Goal: Task Accomplishment & Management: Manage account settings

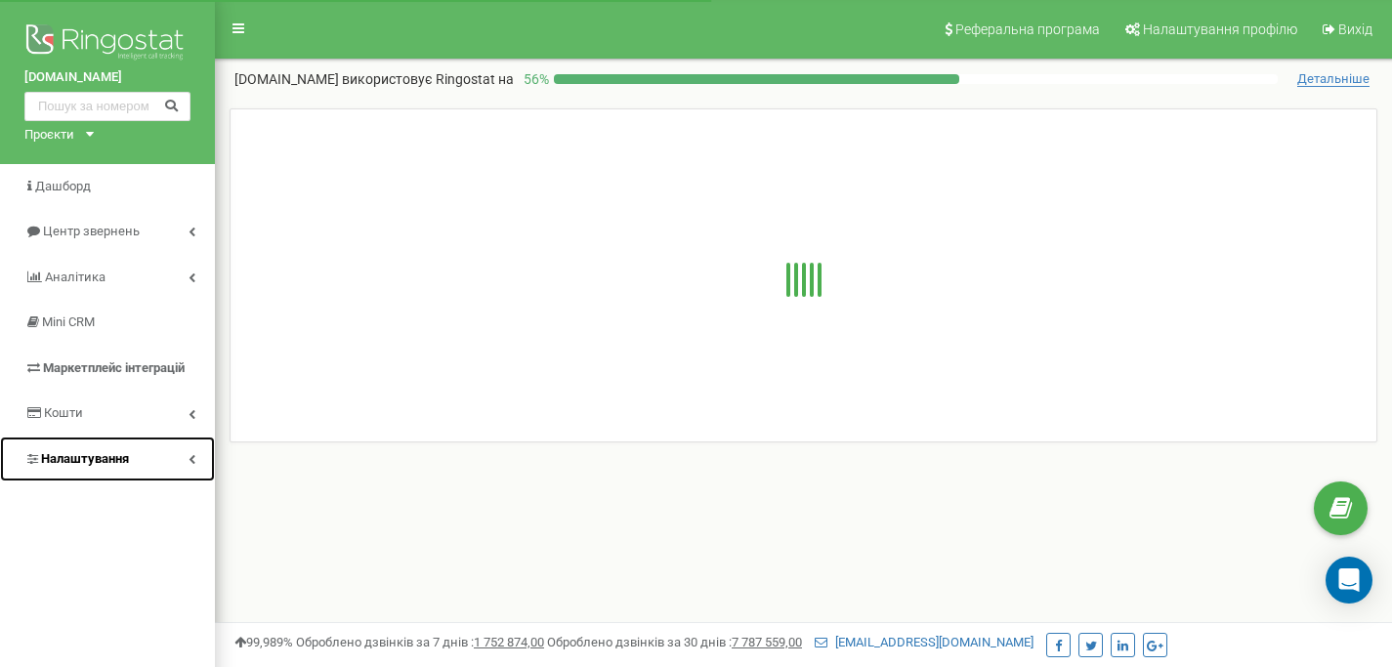
click at [132, 466] on link "Налаштування" at bounding box center [107, 460] width 215 height 46
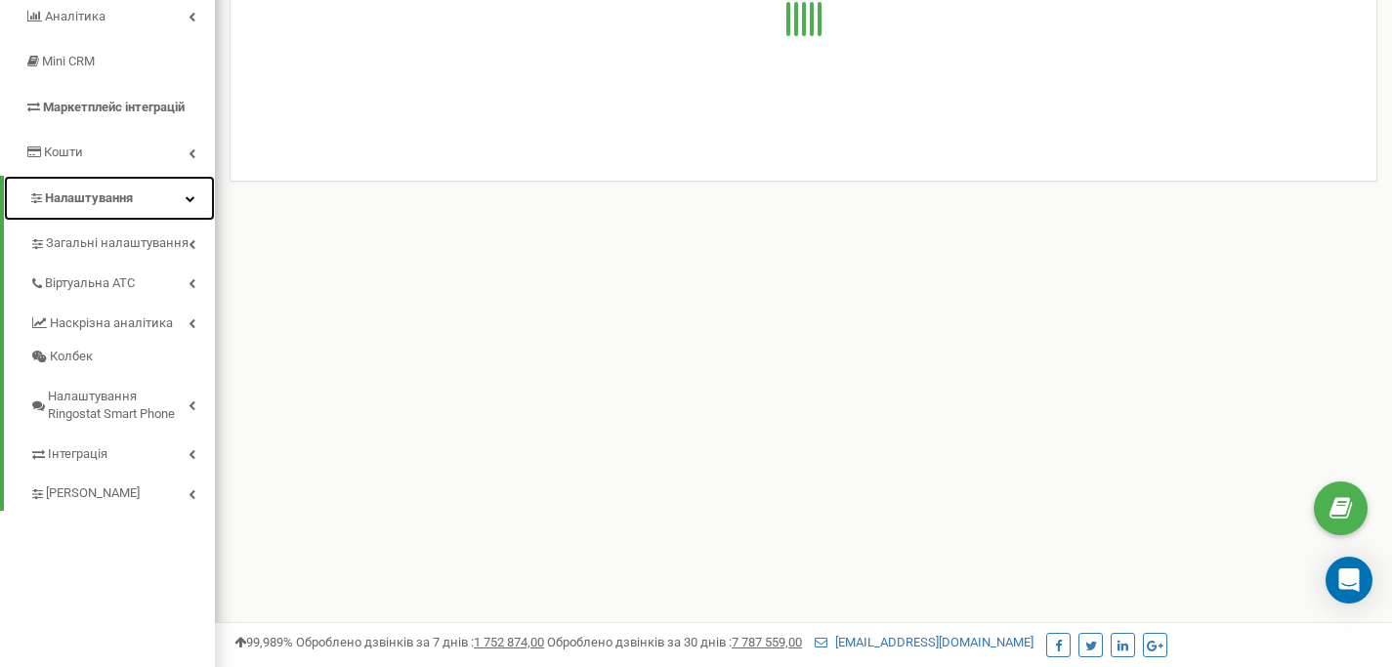
scroll to position [369, 0]
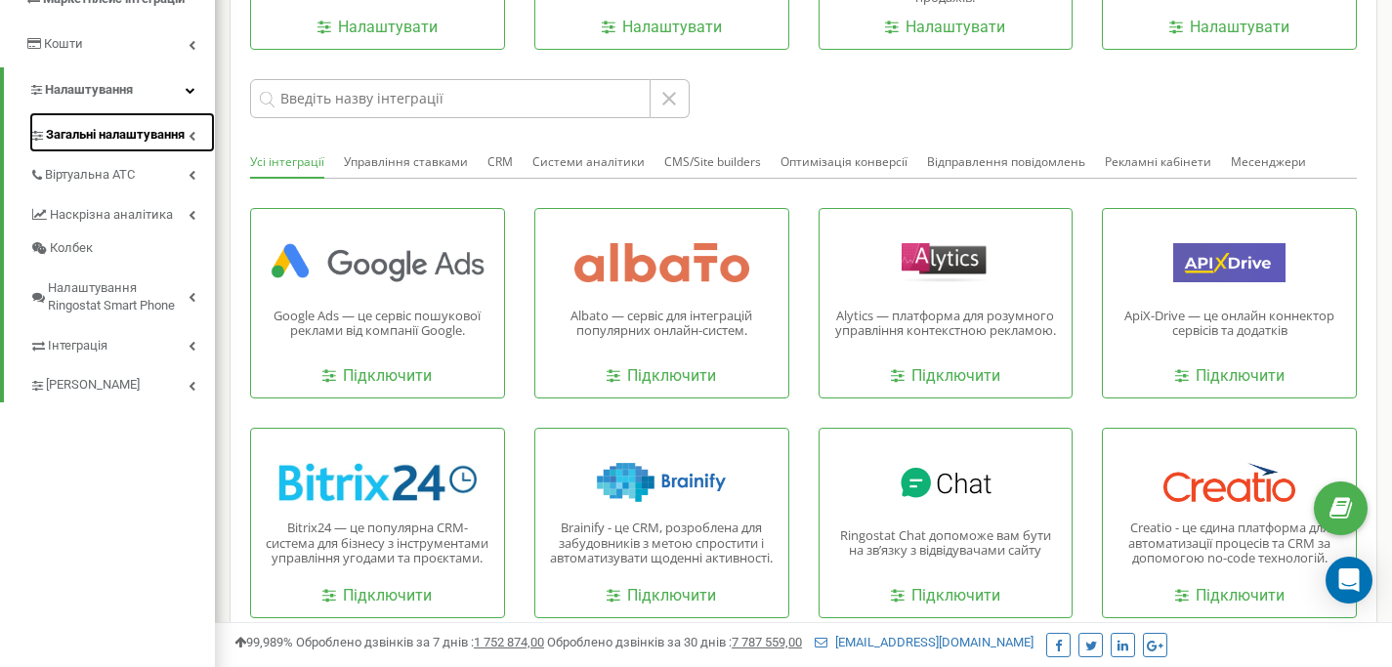
click at [125, 143] on span "Загальні налаштування" at bounding box center [115, 135] width 139 height 19
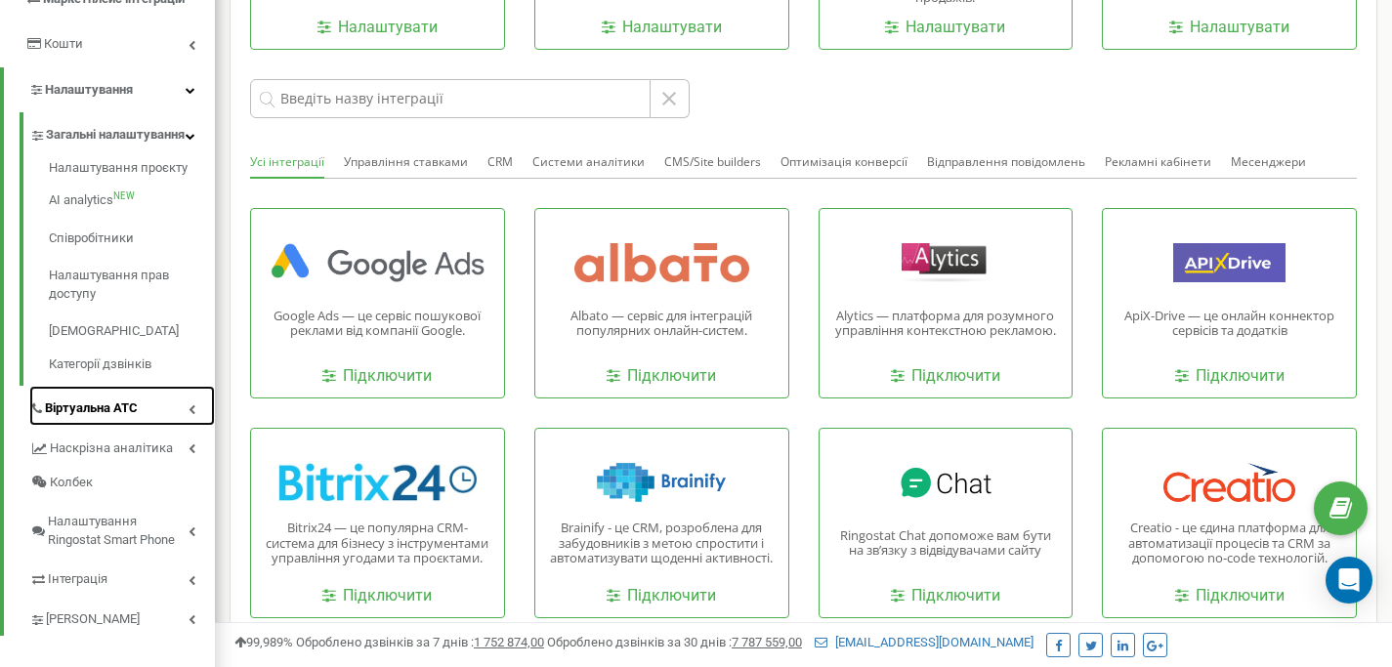
click at [130, 418] on span "Віртуальна АТС" at bounding box center [91, 408] width 93 height 19
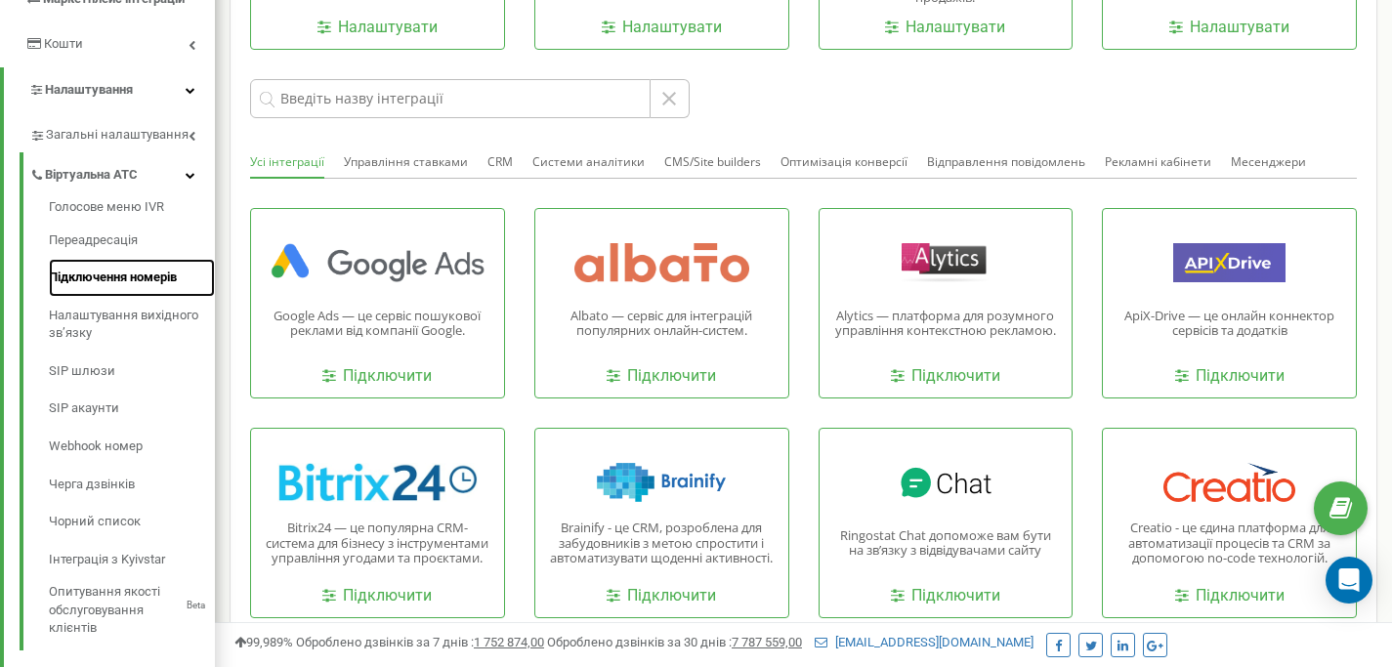
click at [111, 279] on link "Підключення номерів" at bounding box center [132, 278] width 166 height 38
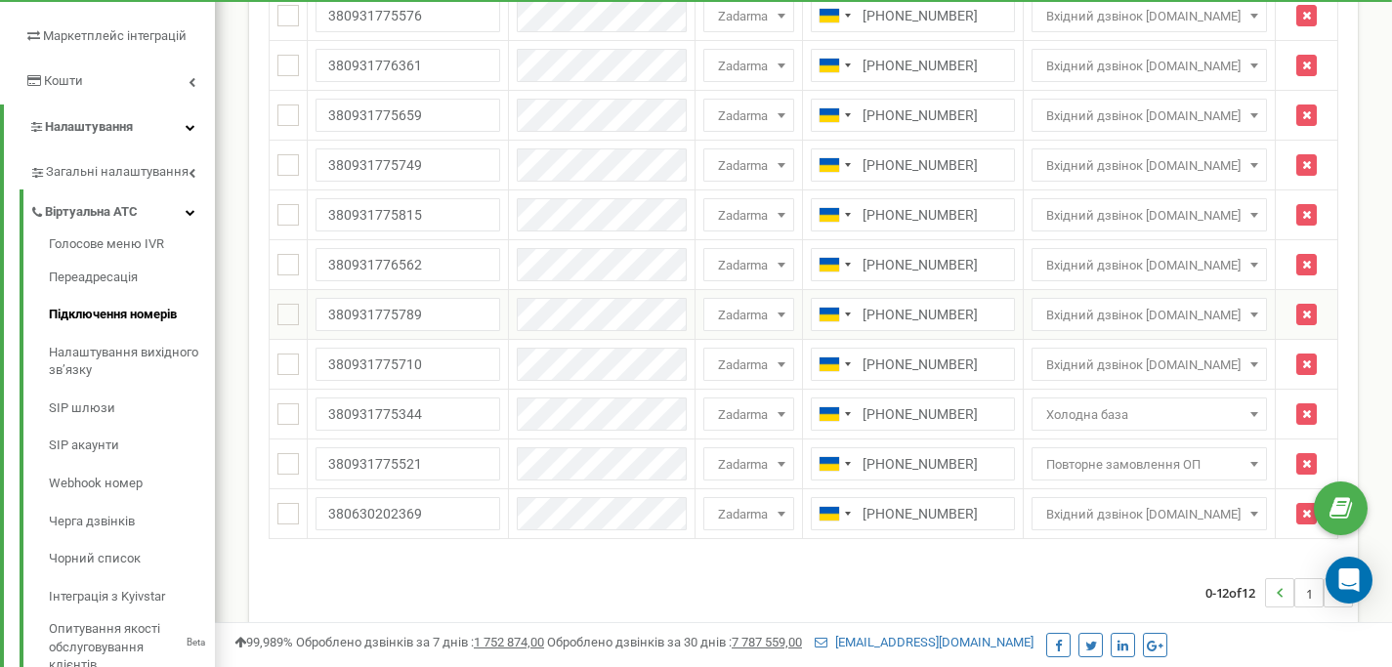
scroll to position [333, 0]
click at [88, 355] on link "Налаштування вихідного зв’язку" at bounding box center [132, 361] width 166 height 56
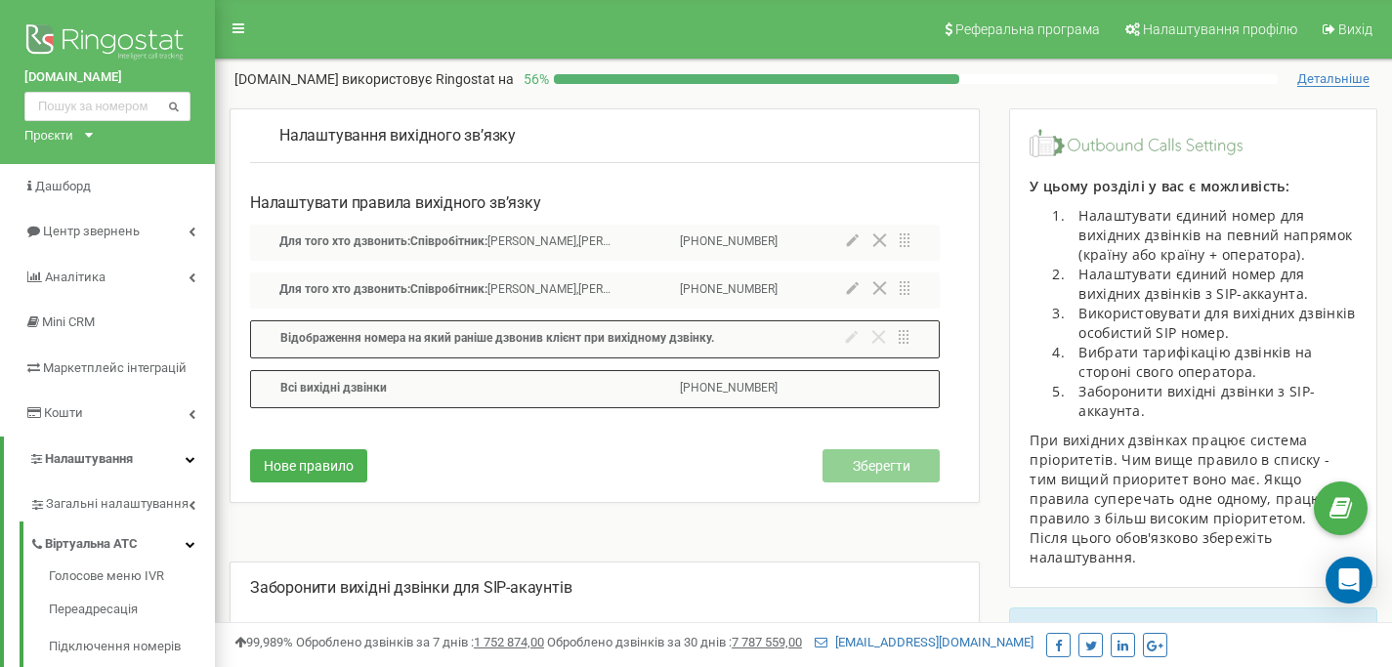
click at [856, 246] on icon at bounding box center [852, 240] width 13 height 14
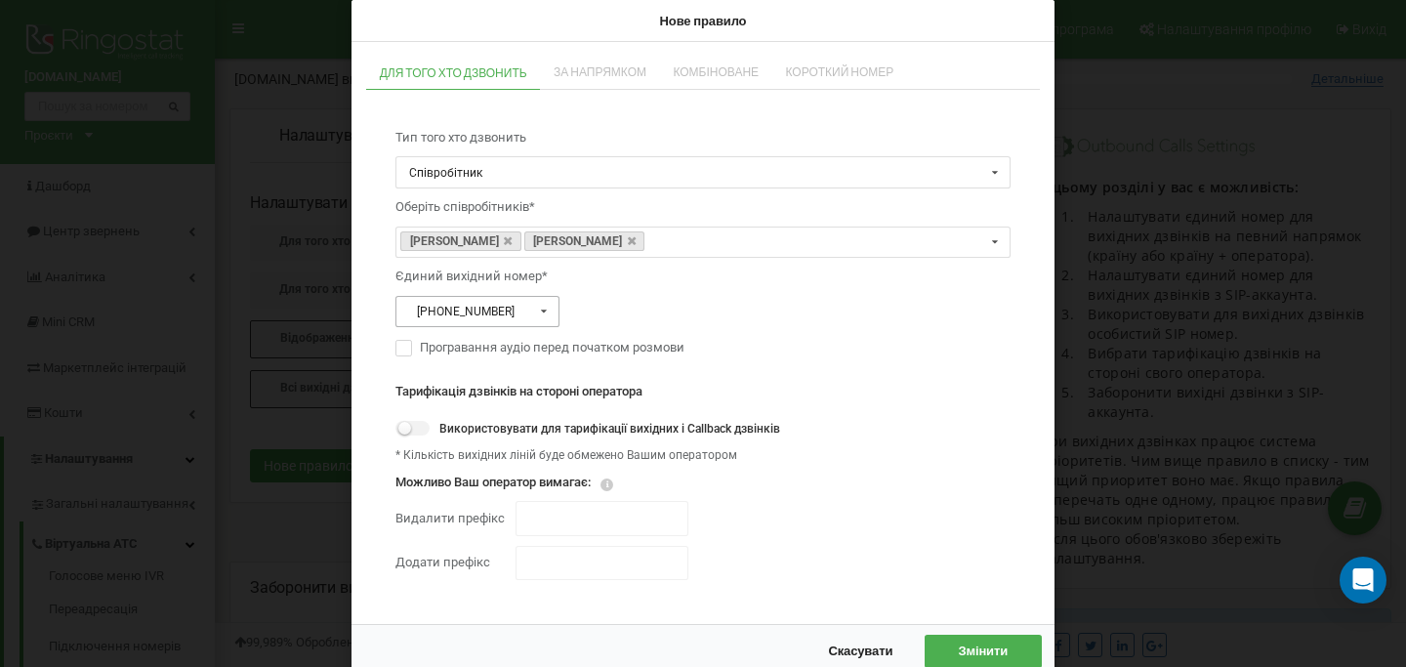
click at [514, 304] on input "text" at bounding box center [478, 312] width 162 height 30
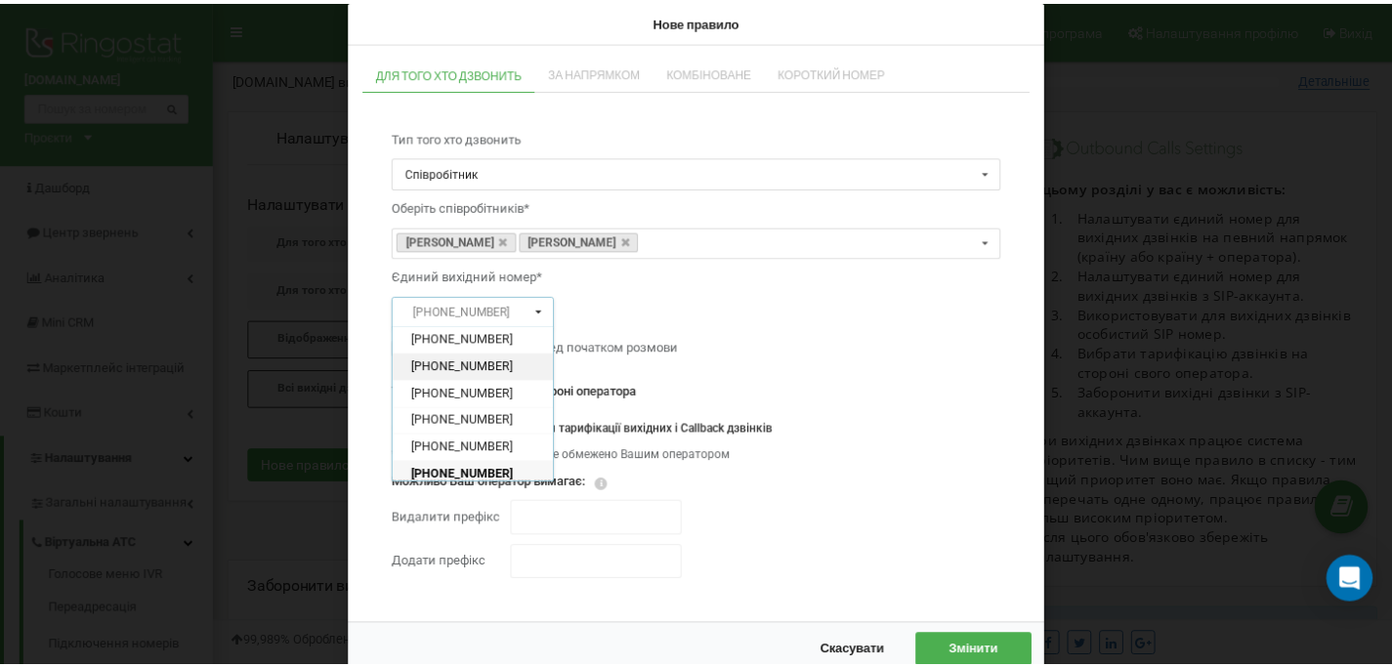
scroll to position [163, 0]
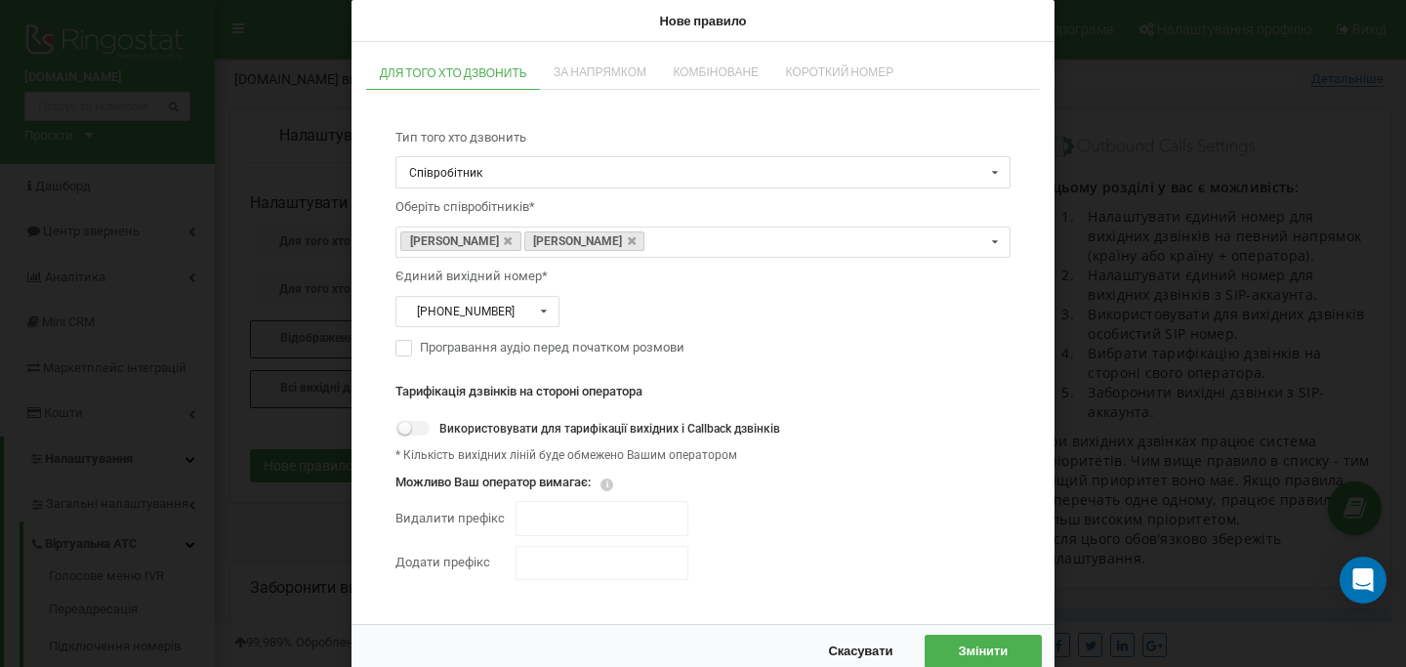
click at [887, 316] on div "Тип того хто дзвонить Співробітник SIP Відділ Співробітник Оберіть співробітник…" at bounding box center [703, 354] width 654 height 490
click at [858, 641] on button "Скасувати" at bounding box center [861, 651] width 103 height 32
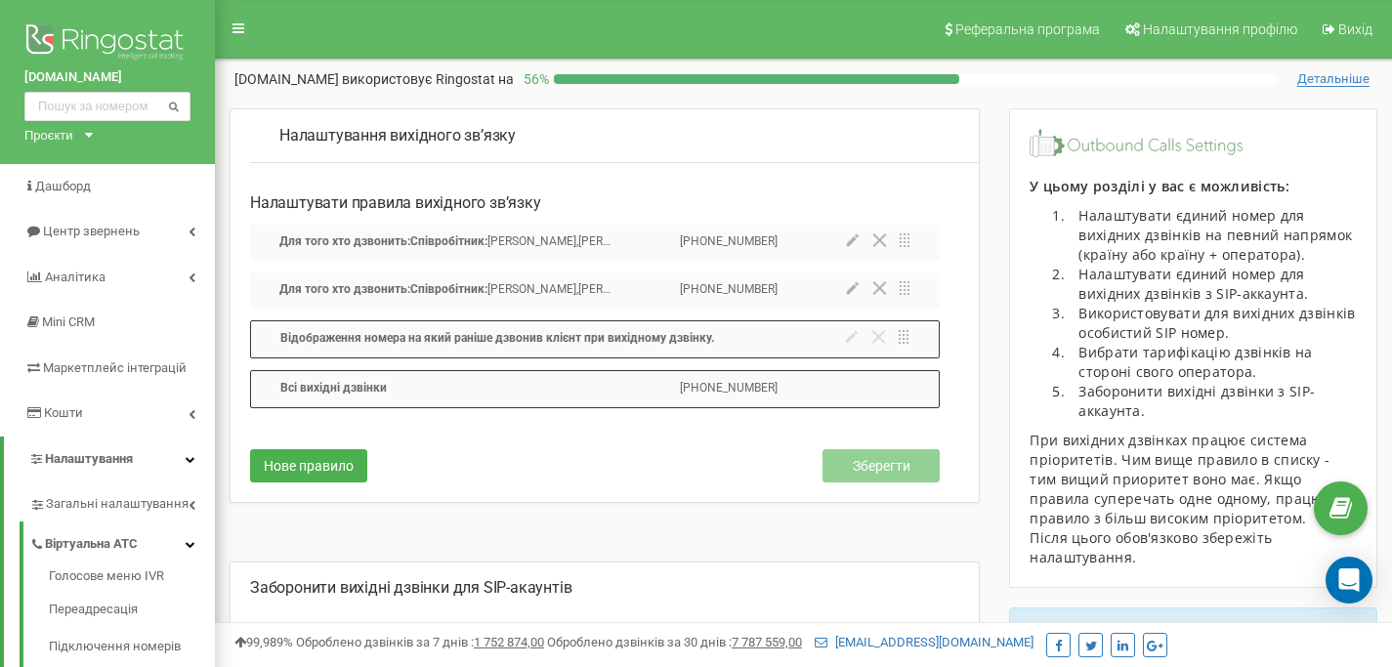
click at [711, 470] on div "Нове правило Зберегти" at bounding box center [595, 461] width 690 height 82
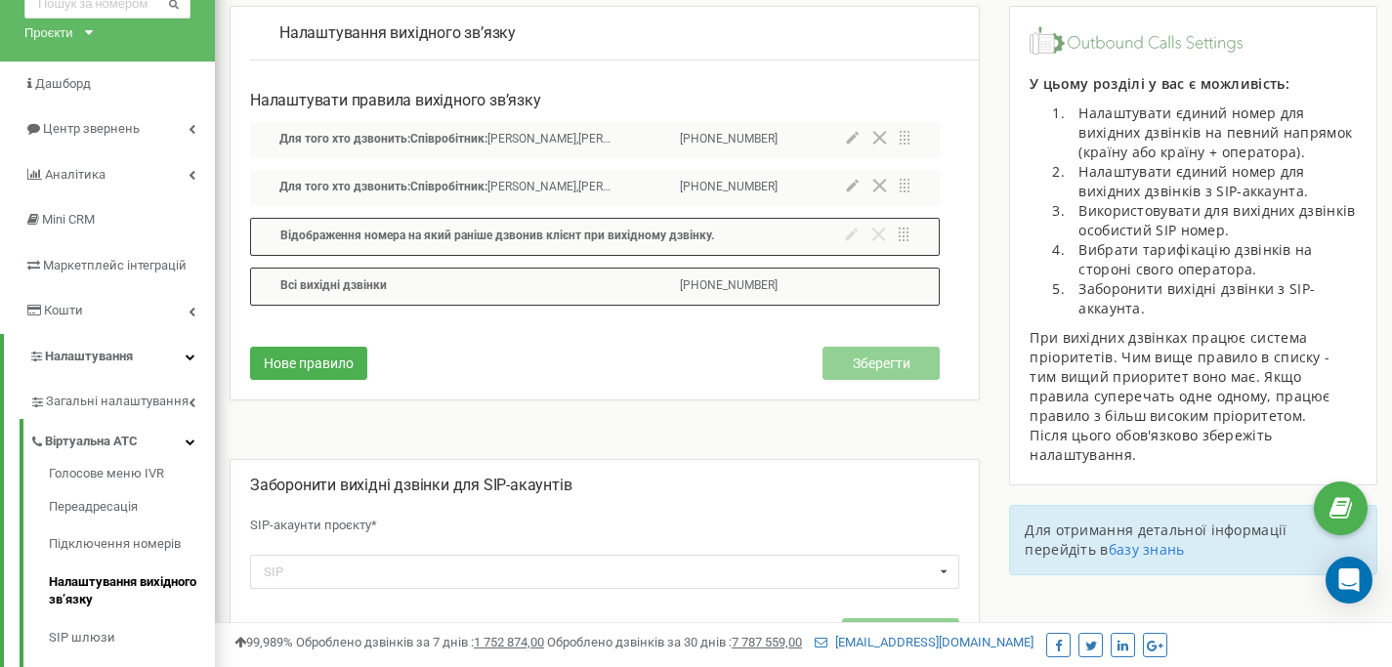
scroll to position [166, 0]
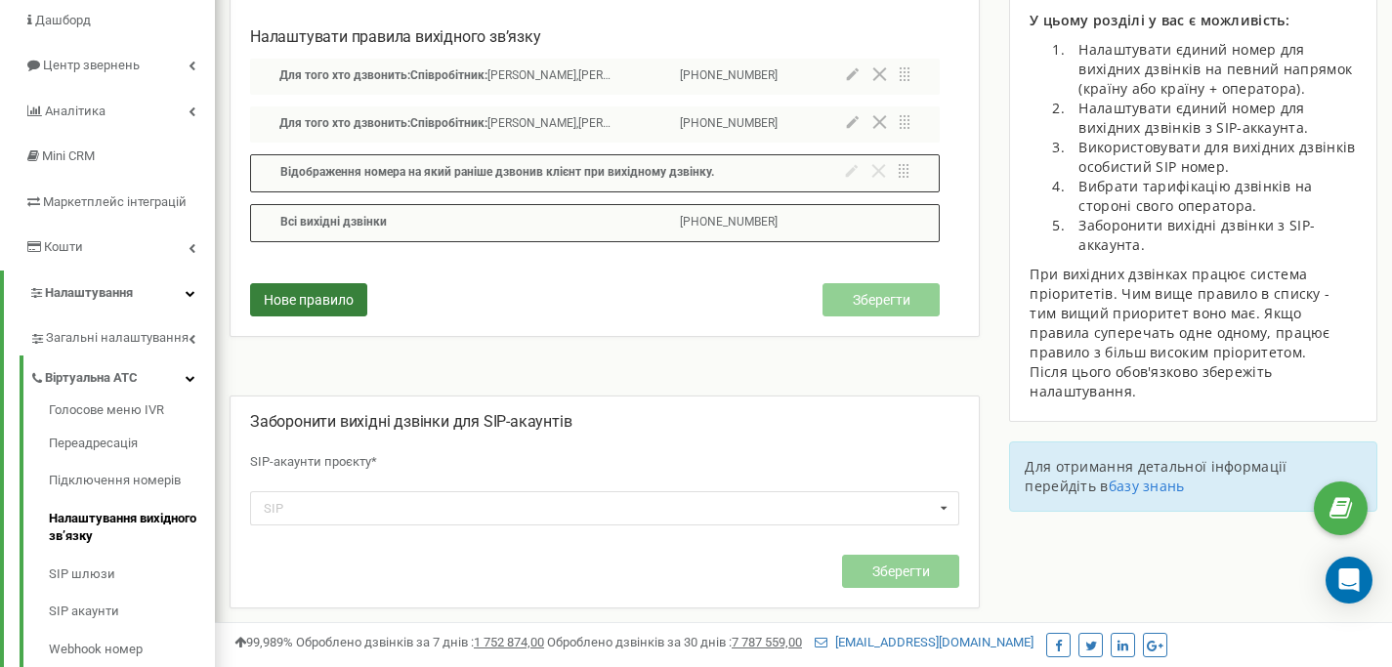
click at [343, 311] on button "Нове правило" at bounding box center [308, 299] width 117 height 33
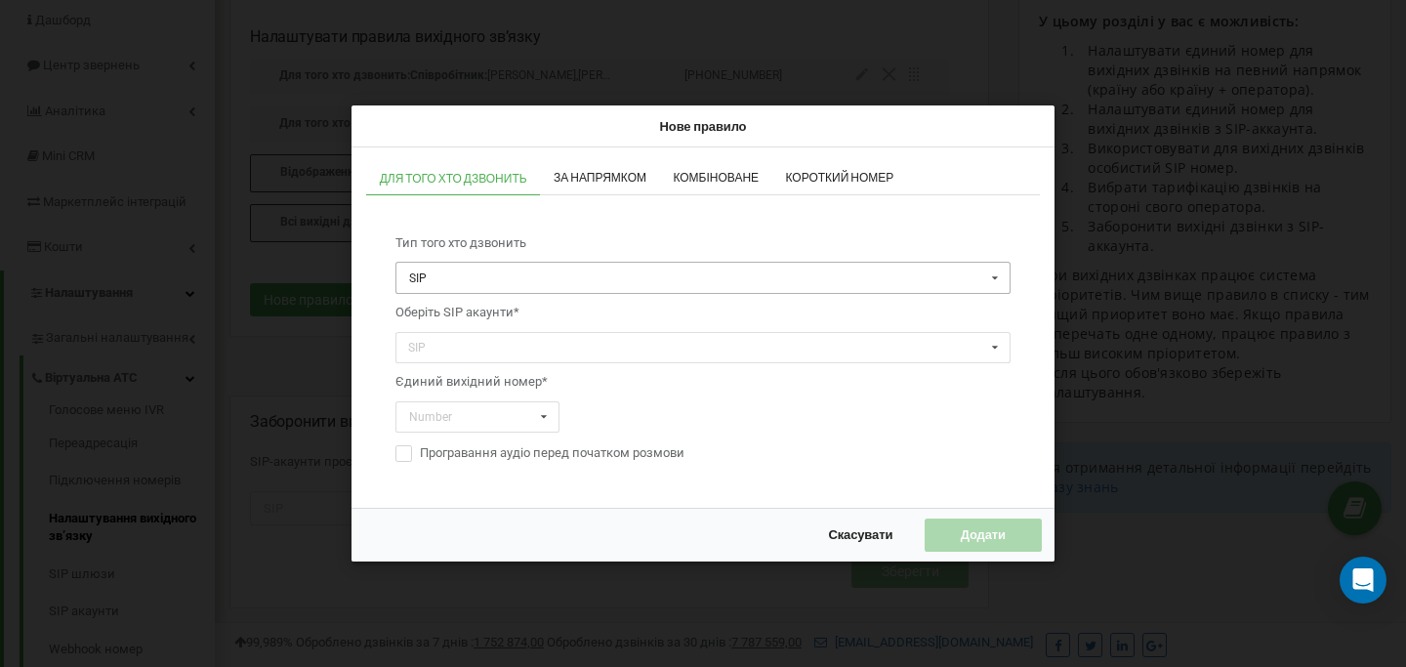
click at [475, 276] on input "text" at bounding box center [703, 279] width 613 height 30
click at [467, 300] on div "SIP" at bounding box center [703, 307] width 613 height 27
click at [464, 341] on div "SIP martenltd_matvieiev martenltd_drobotushchenko martenltd_savenko heathubpro_…" at bounding box center [703, 348] width 615 height 32
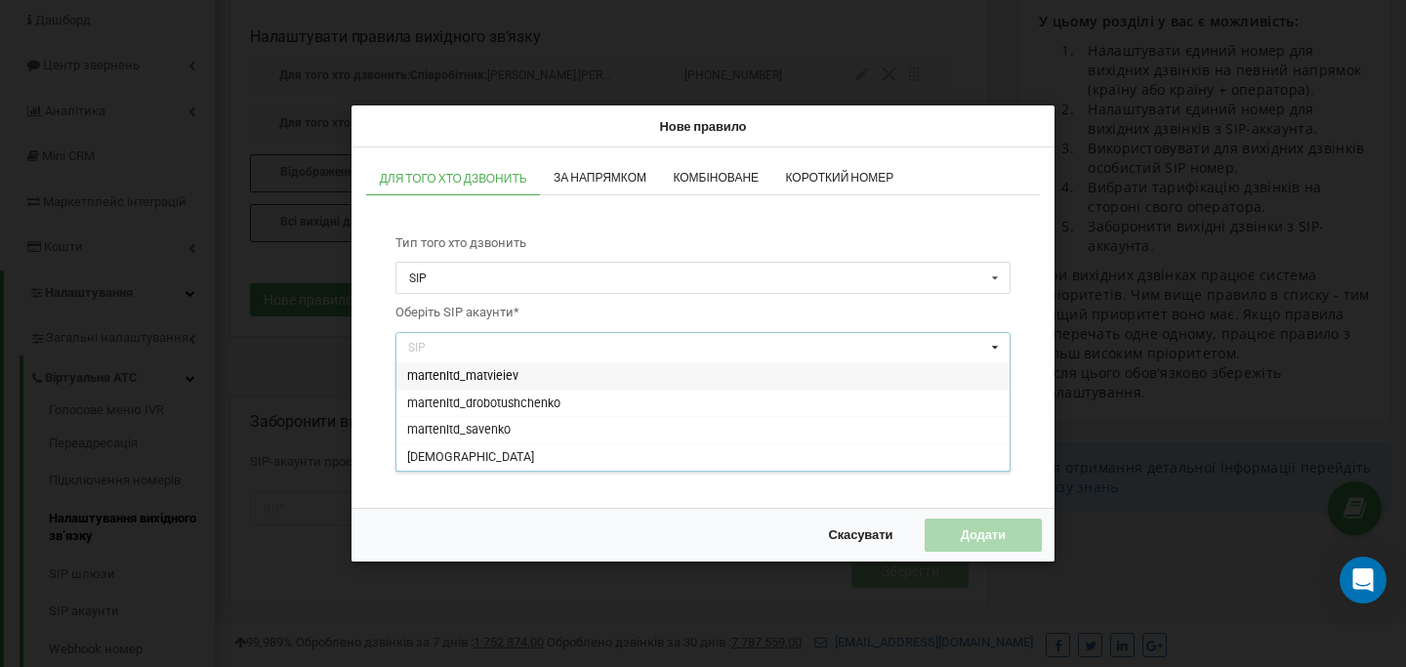
click at [889, 539] on span "Скасувати" at bounding box center [860, 535] width 64 height 16
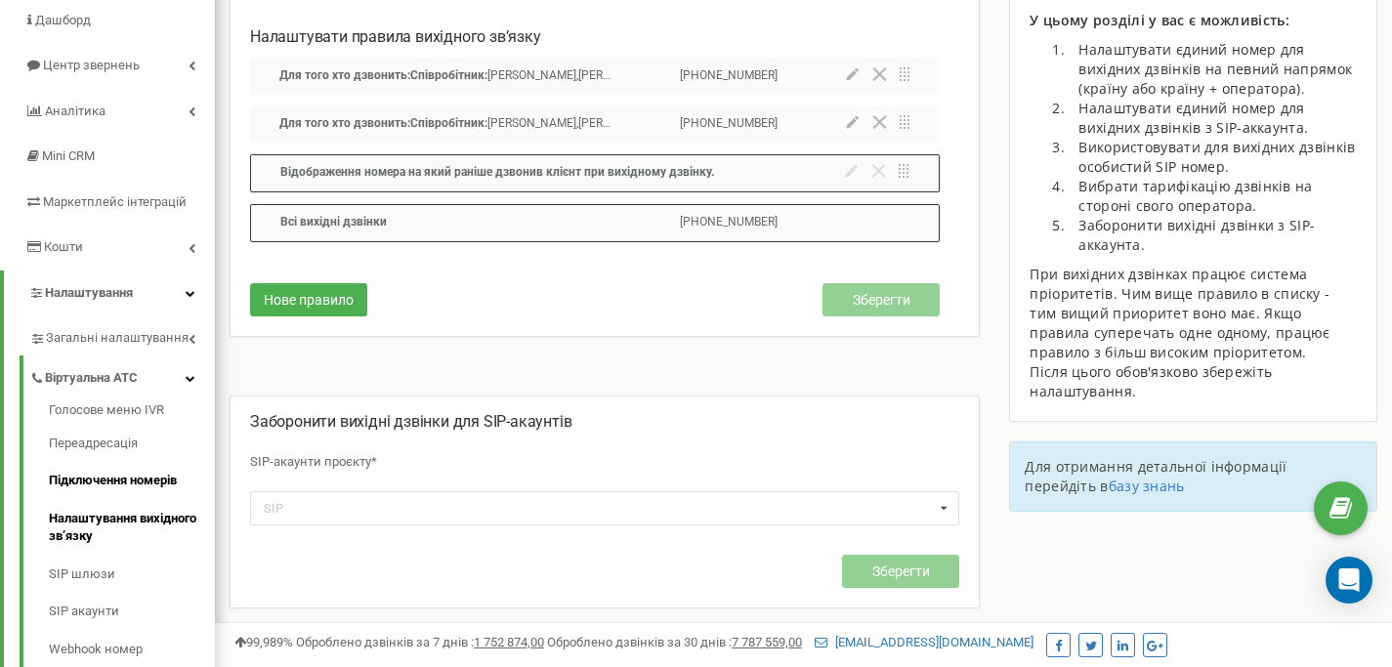
scroll to position [542, 0]
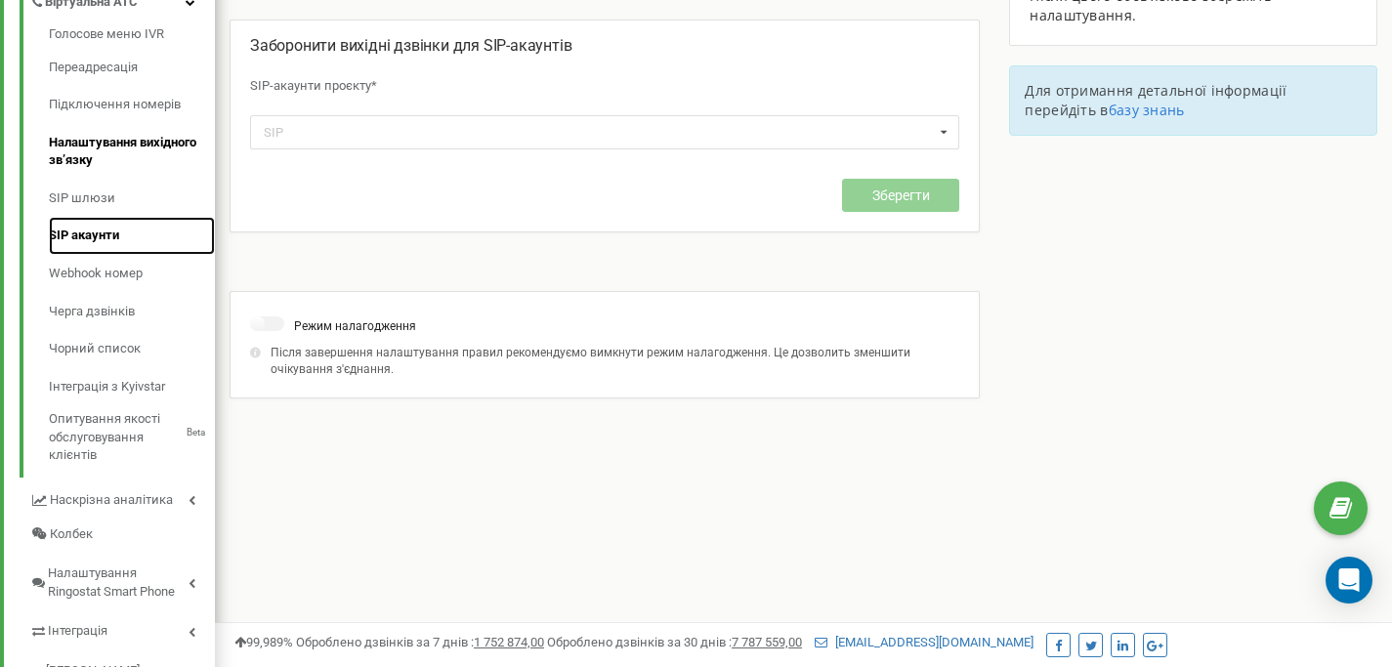
click at [101, 225] on link "SIP акаунти" at bounding box center [132, 236] width 166 height 38
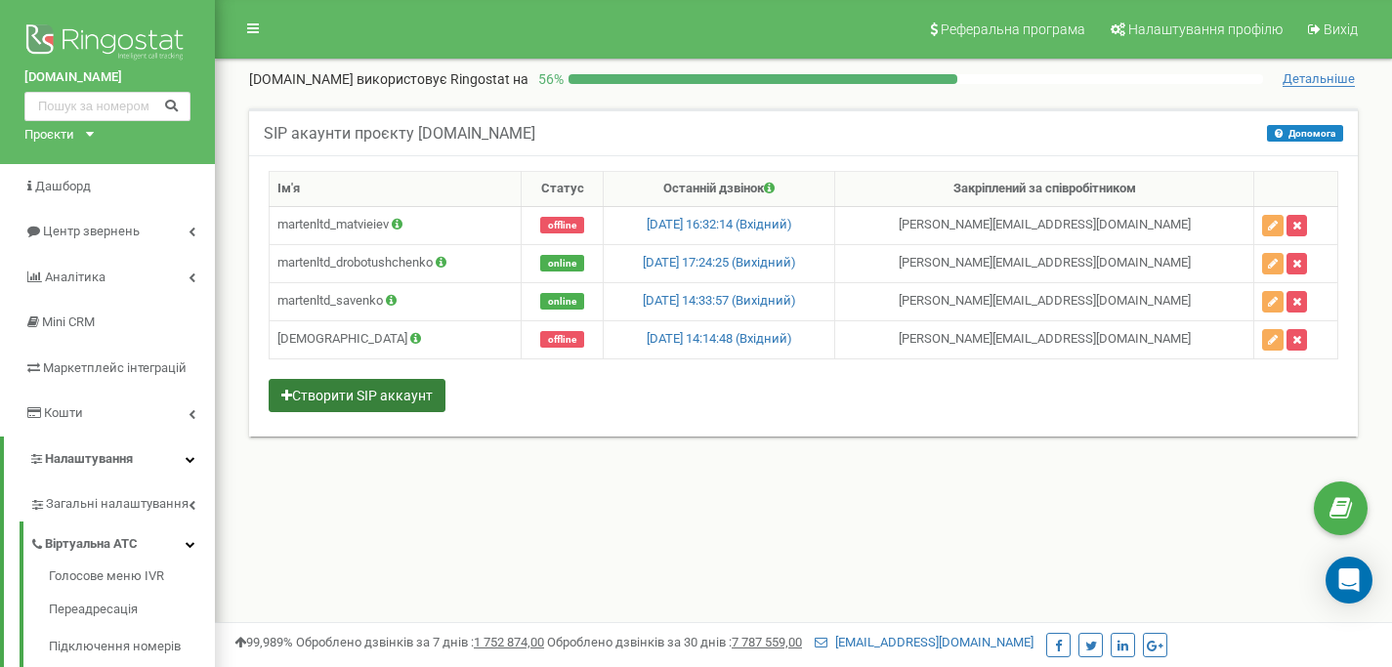
click at [427, 398] on button "Створити SIP аккаунт" at bounding box center [357, 395] width 177 height 33
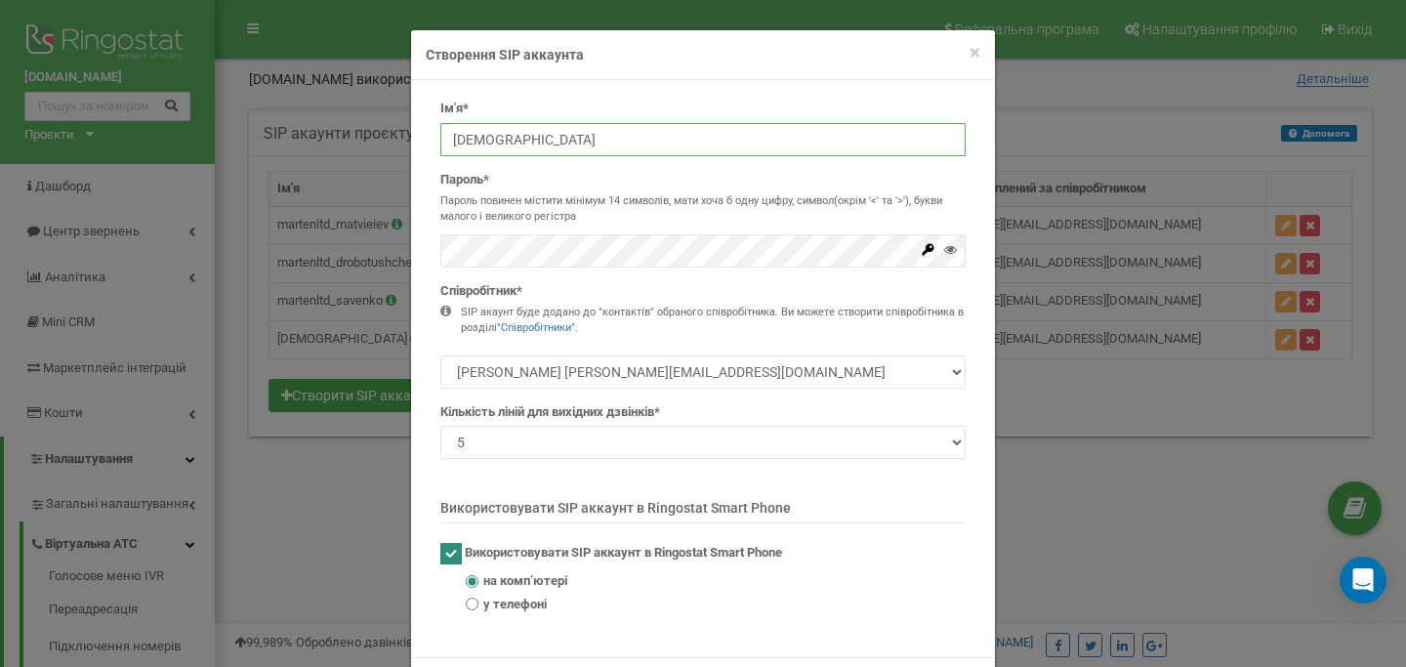
click at [494, 129] on input "[DEMOGRAPHIC_DATA]" at bounding box center [702, 139] width 525 height 33
type input "[DEMOGRAPHIC_DATA]"
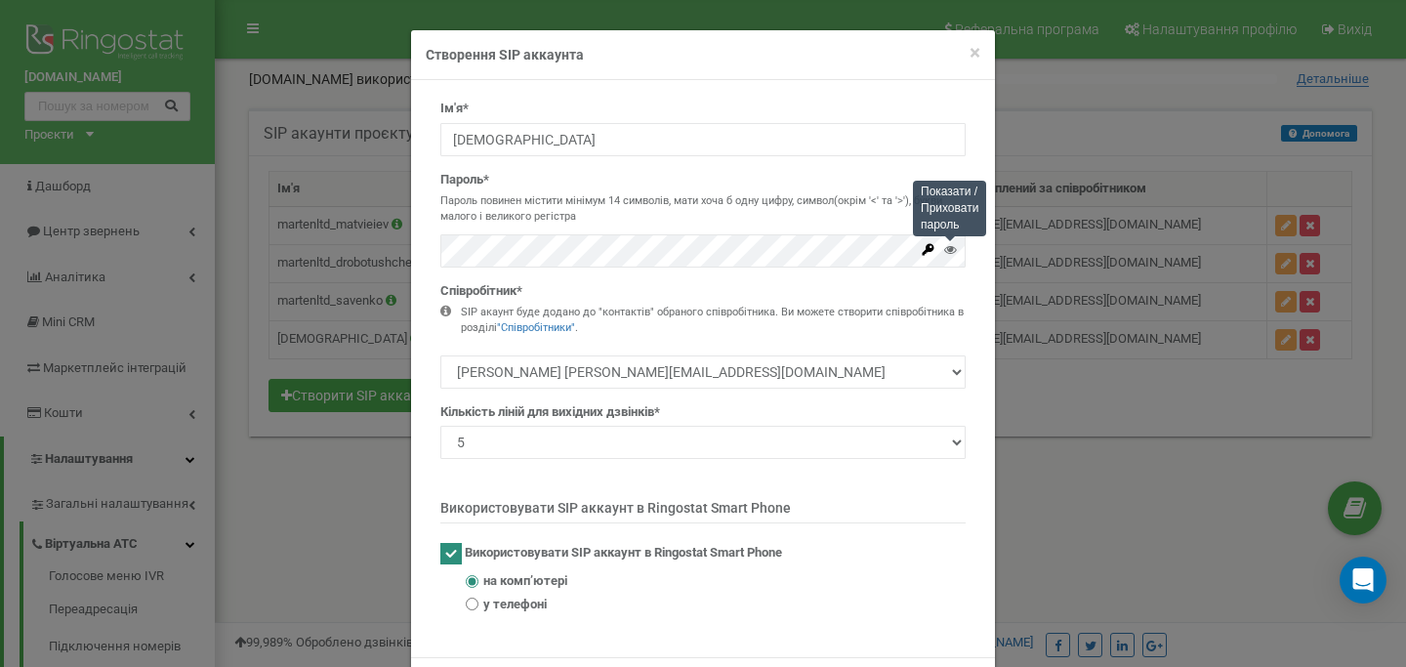
click at [948, 248] on icon at bounding box center [950, 249] width 13 height 13
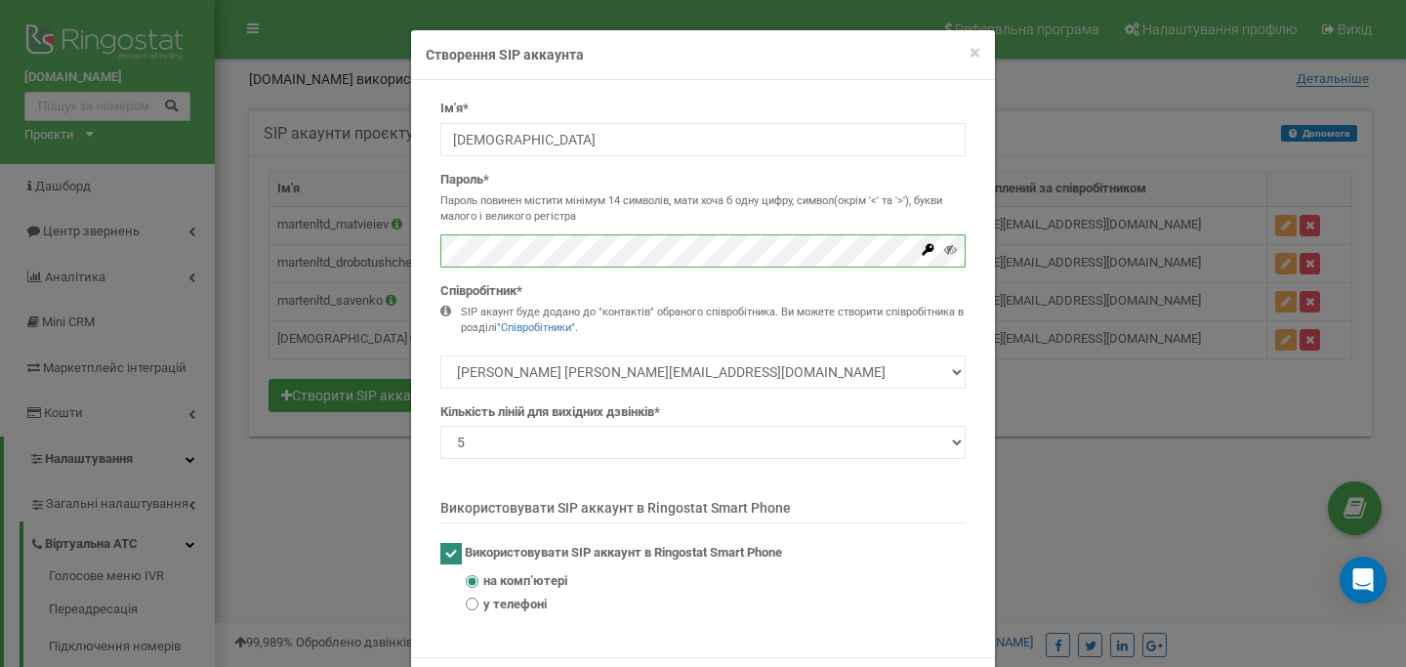
click at [411, 249] on div "Ім'я* heathubpro_medvedev Пароль* Пароль повинен містити мінімум 14 символів, м…" at bounding box center [703, 368] width 584 height 577
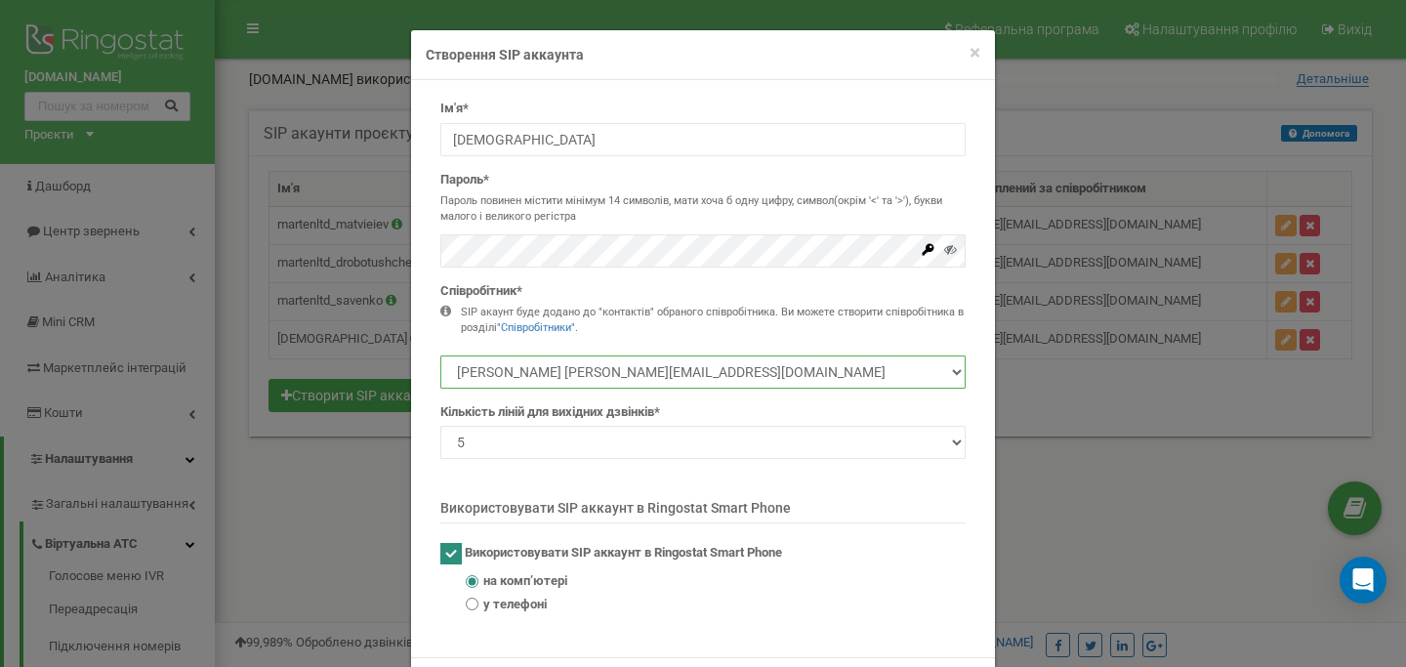
click at [539, 364] on select "[PERSON_NAME] [PERSON_NAME][EMAIL_ADDRESS][DOMAIN_NAME] [PERSON_NAME] [PERSON_N…" at bounding box center [702, 371] width 525 height 33
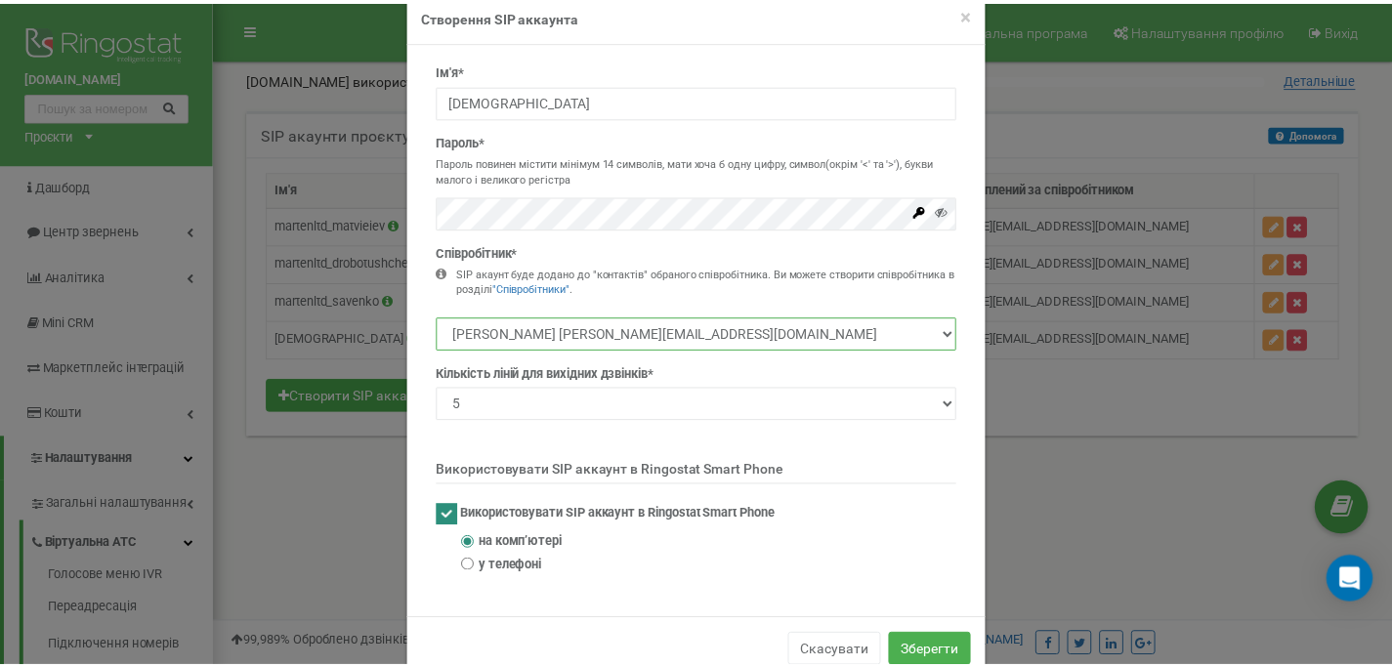
scroll to position [84, 0]
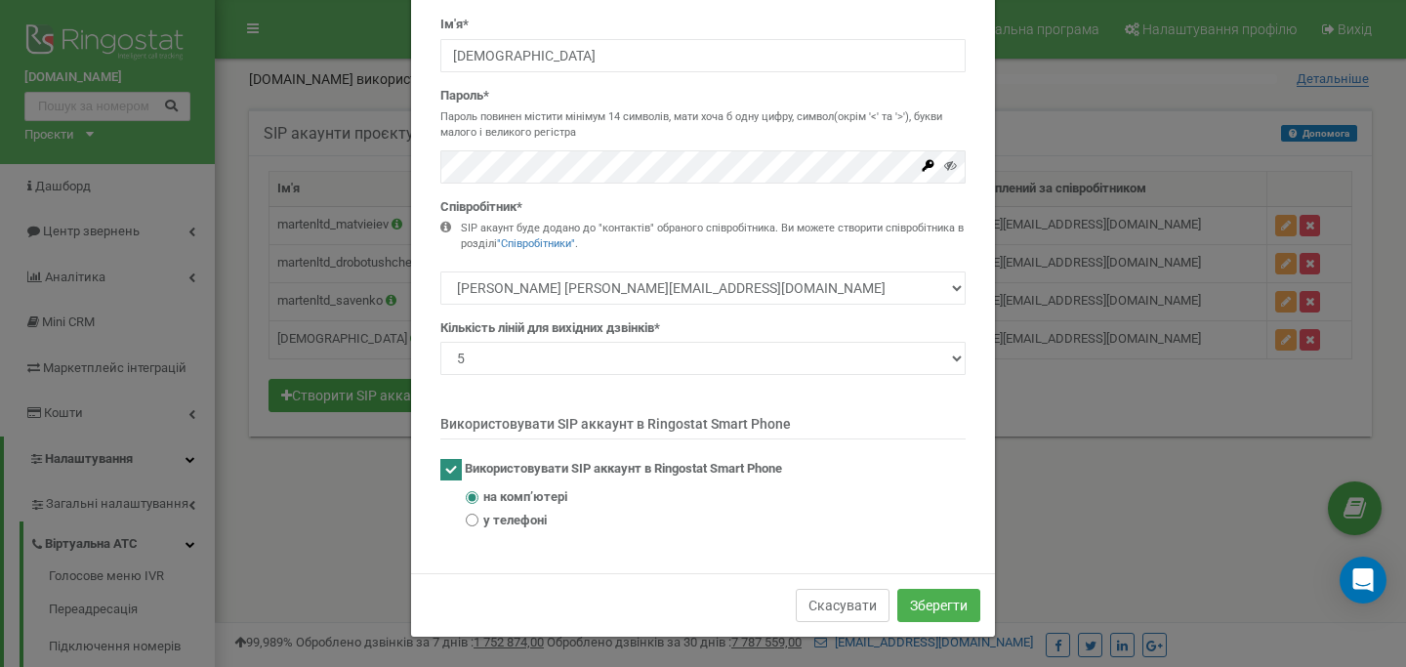
click at [808, 613] on button "Скасувати" at bounding box center [843, 605] width 94 height 33
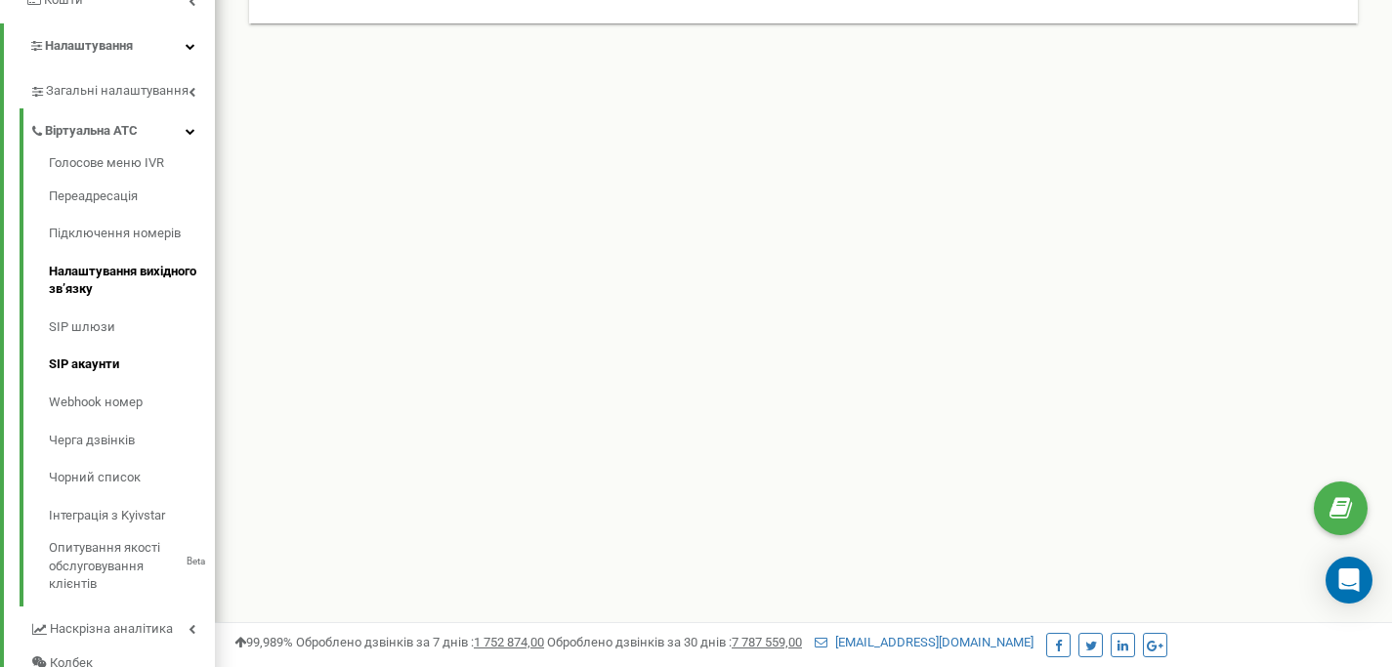
scroll to position [395, 0]
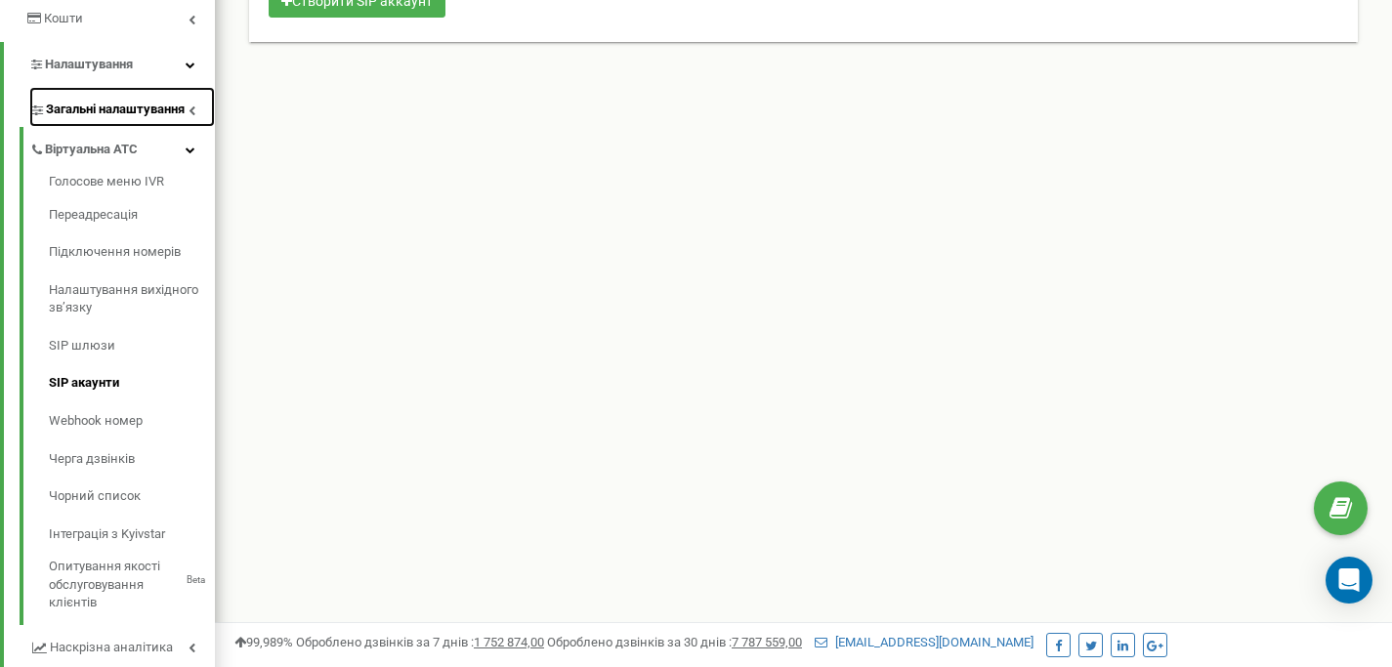
click at [100, 101] on span "Загальні налаштування" at bounding box center [115, 110] width 139 height 19
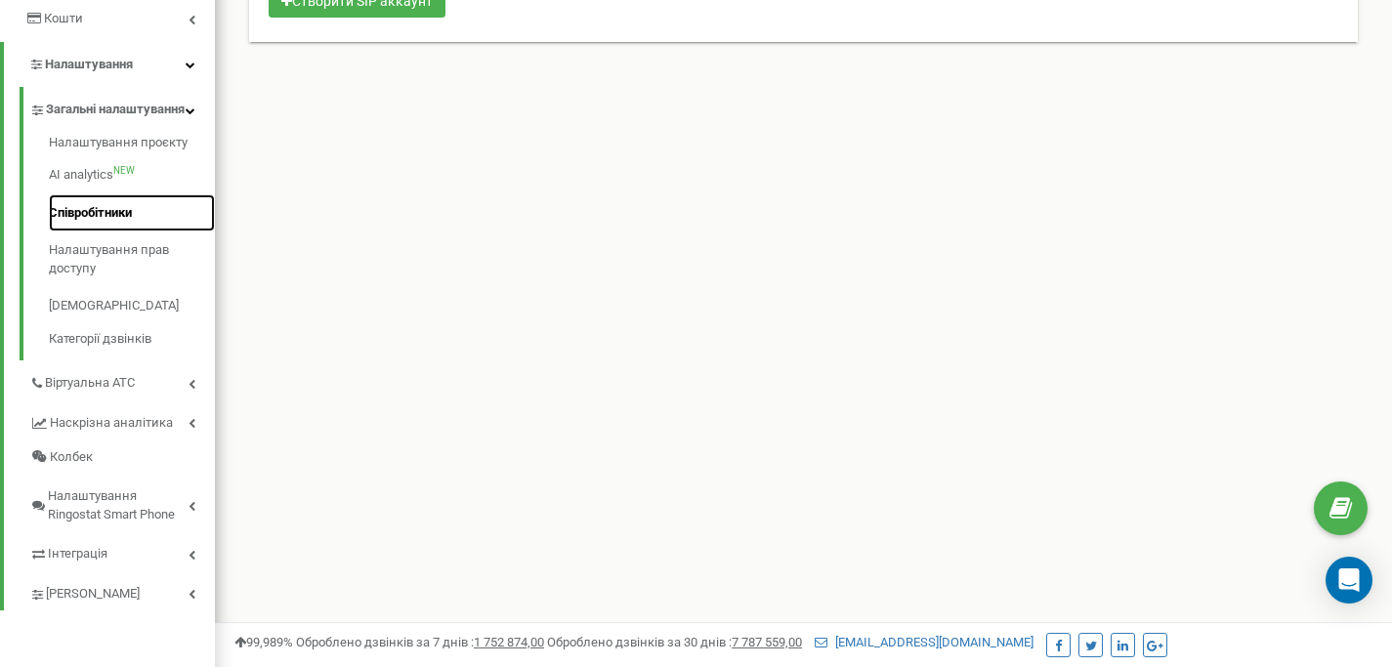
click at [118, 232] on link "Співробітники" at bounding box center [132, 213] width 166 height 38
